Goal: Task Accomplishment & Management: Manage account settings

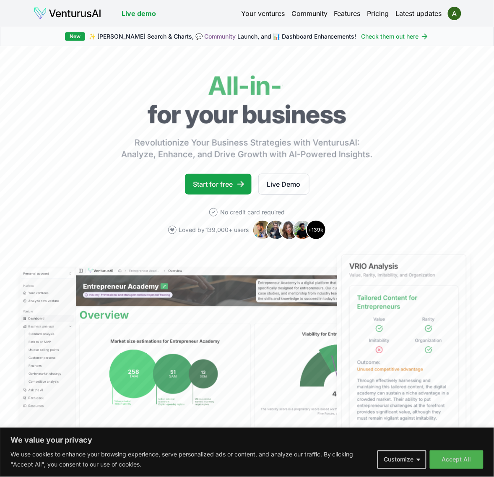
click at [445, 18] on div "Your ventures Community Features Pricing Latest updates" at bounding box center [350, 14] width 219 height 12
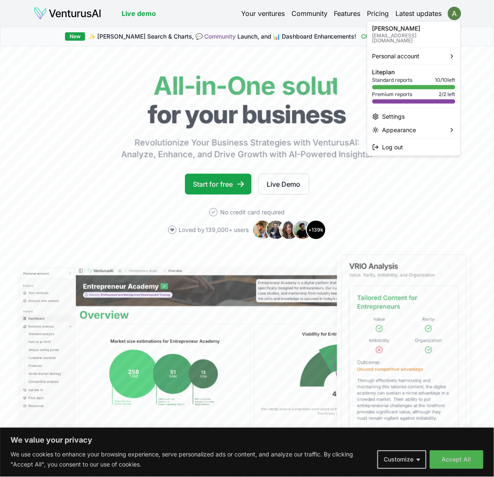
click at [457, 13] on html "We value your privacy We use cookies to enhance your browsing experience, serve…" at bounding box center [247, 238] width 494 height 477
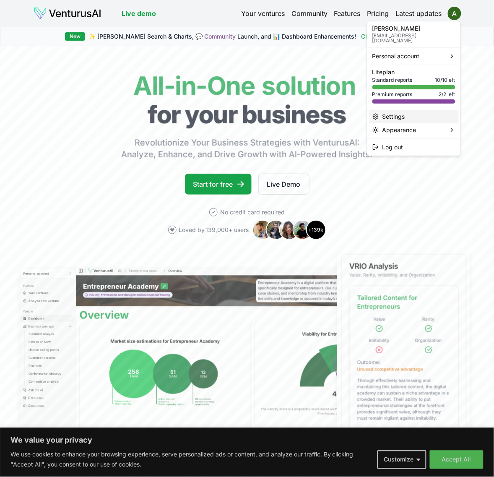
click at [411, 110] on div "Settings" at bounding box center [414, 116] width 90 height 13
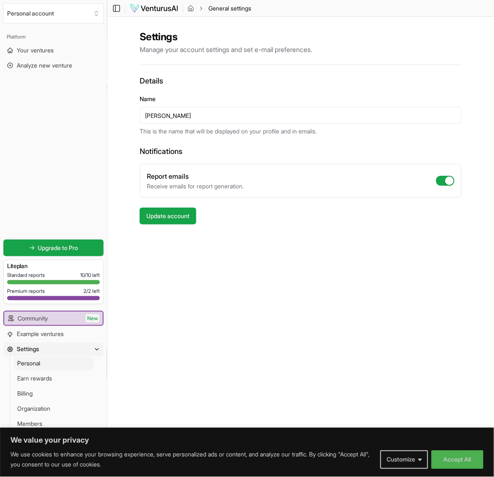
scroll to position [0, 0]
click at [33, 395] on span "Billing" at bounding box center [25, 394] width 16 height 8
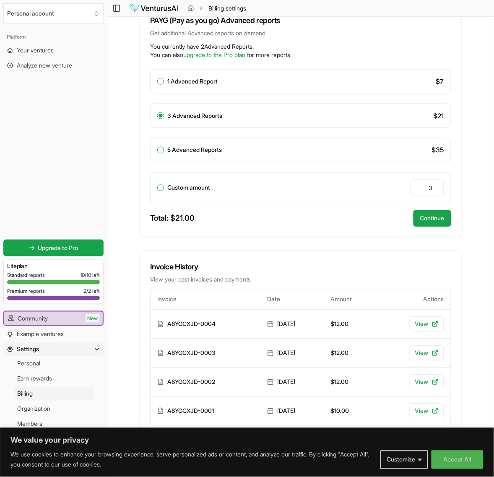
scroll to position [201, 0]
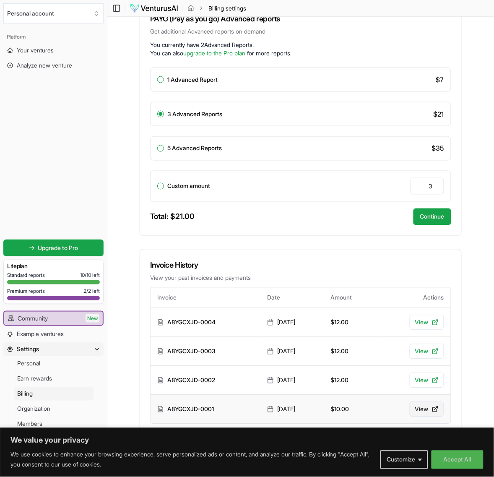
click at [426, 412] on link "View" at bounding box center [427, 409] width 34 height 15
click at [456, 457] on button "Accept All" at bounding box center [458, 459] width 52 height 18
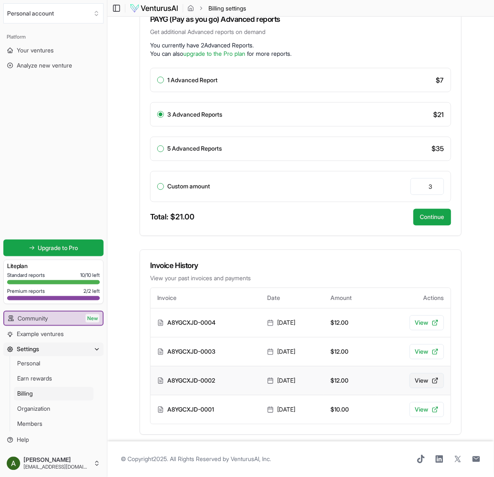
click at [424, 380] on link "View" at bounding box center [427, 380] width 34 height 15
click at [424, 351] on link "View" at bounding box center [427, 351] width 34 height 15
click at [422, 322] on link "View" at bounding box center [427, 322] width 34 height 15
